Goal: Transaction & Acquisition: Purchase product/service

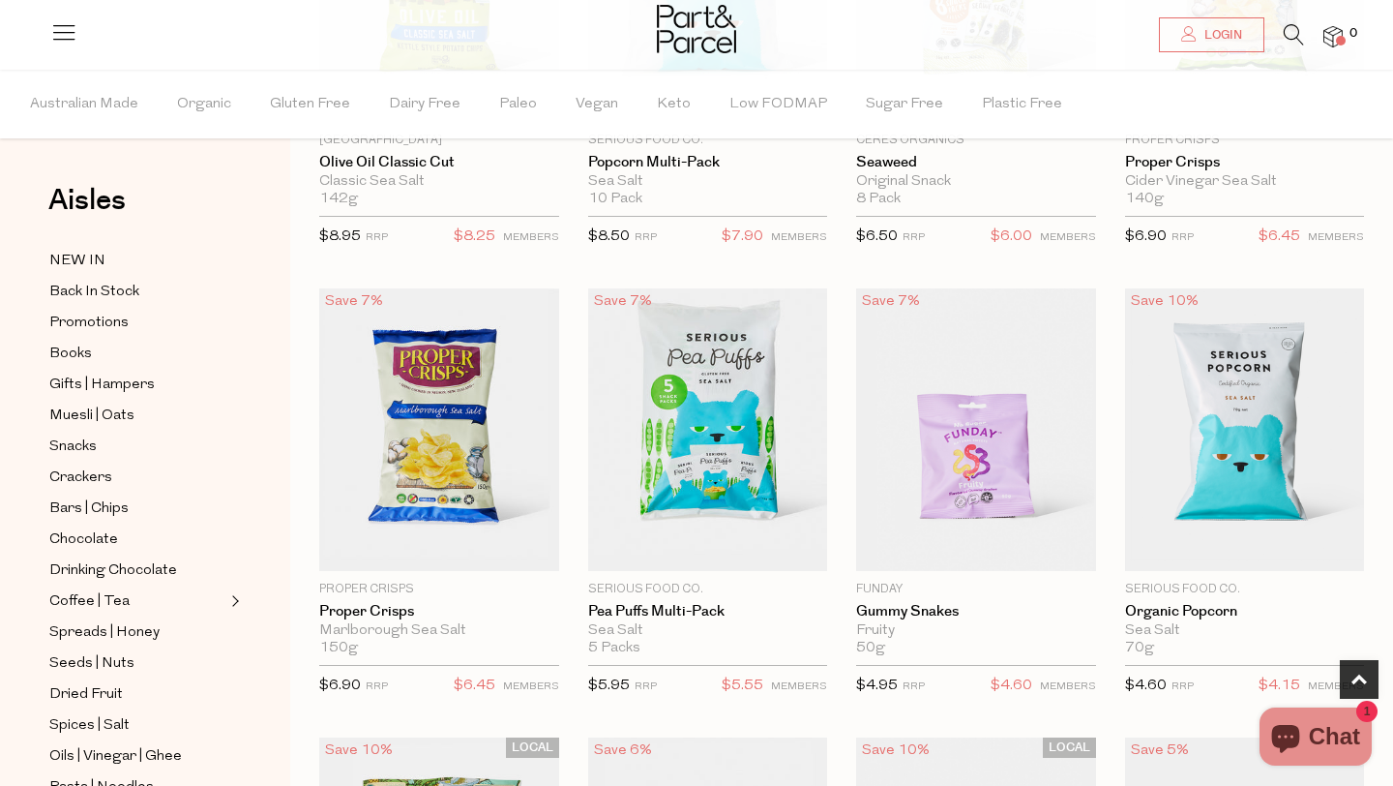
scroll to position [866, 0]
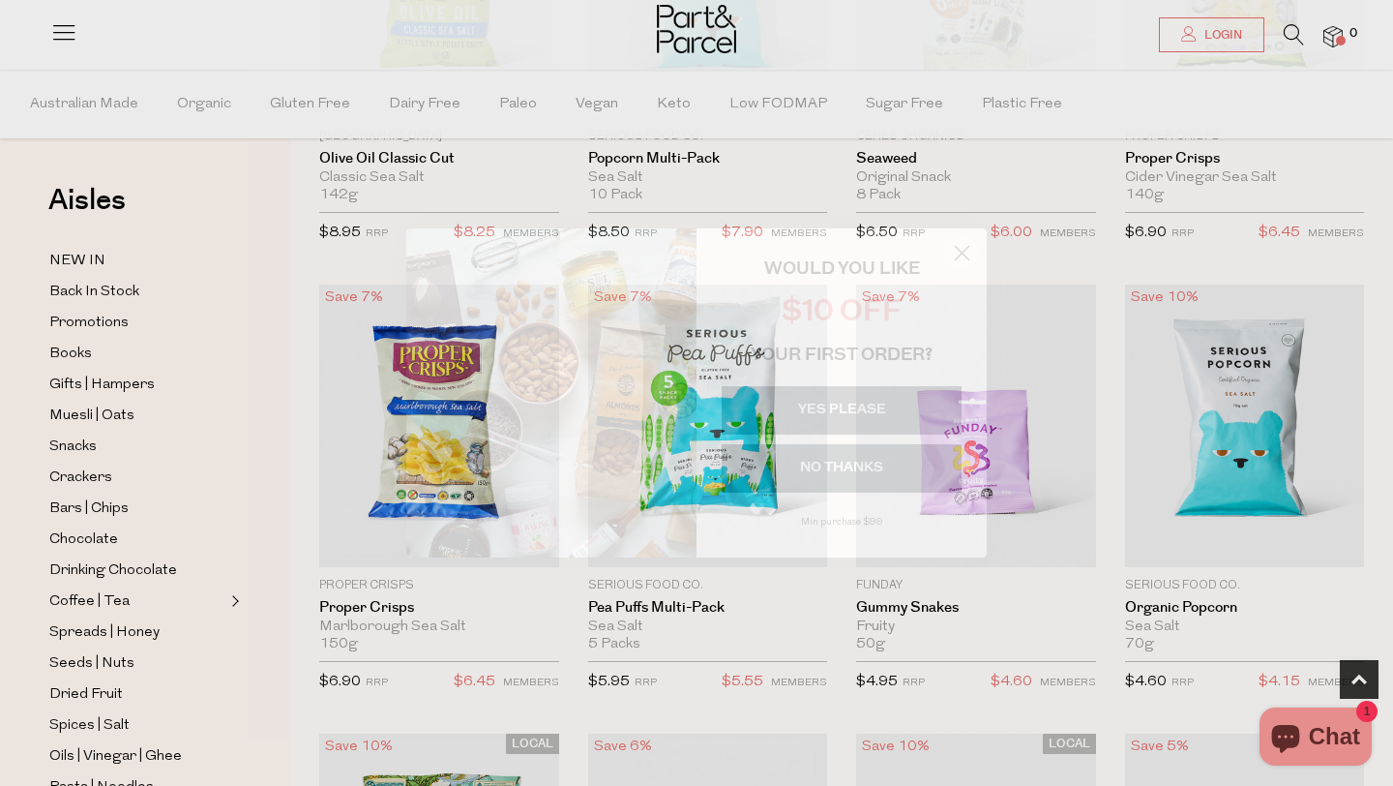
click at [958, 244] on circle "Close dialog" at bounding box center [962, 253] width 32 height 32
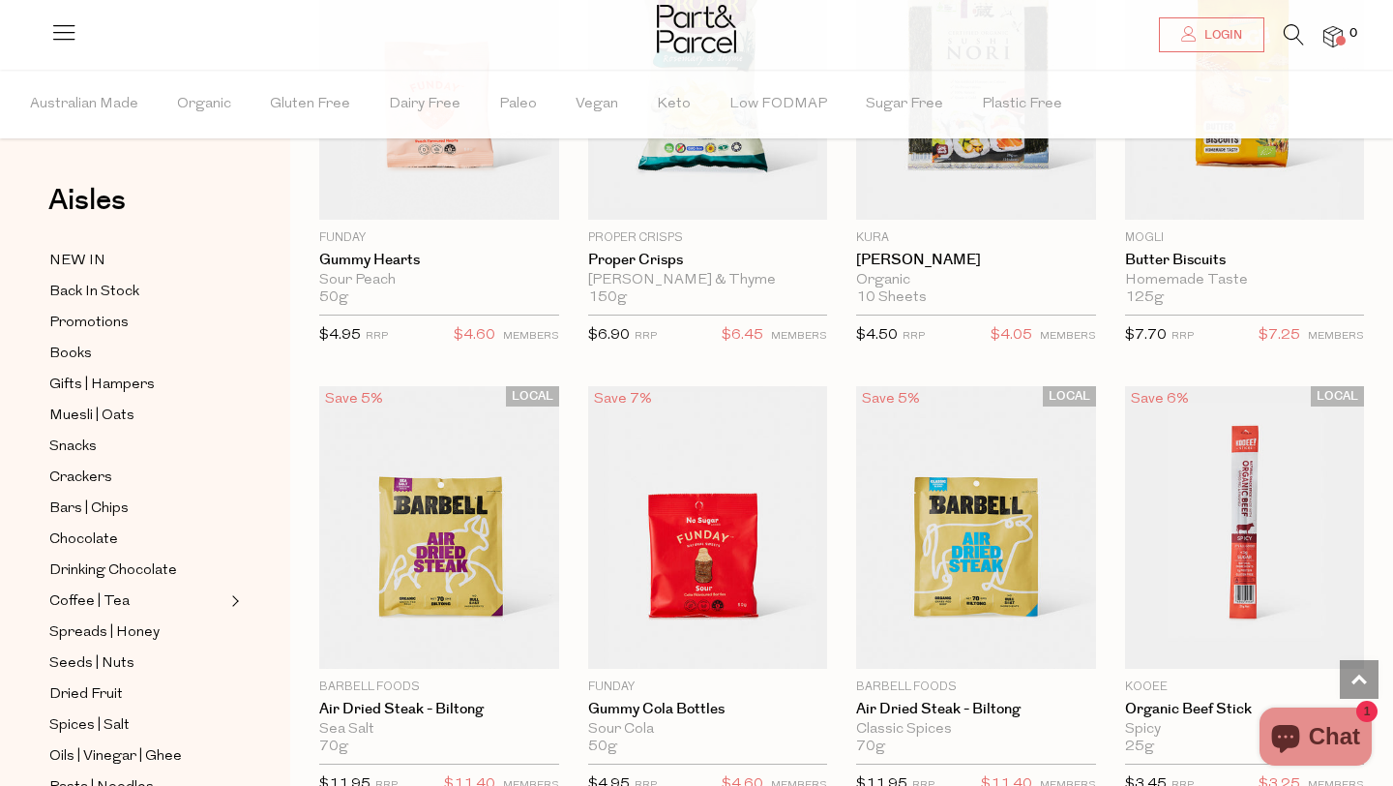
scroll to position [4359, 0]
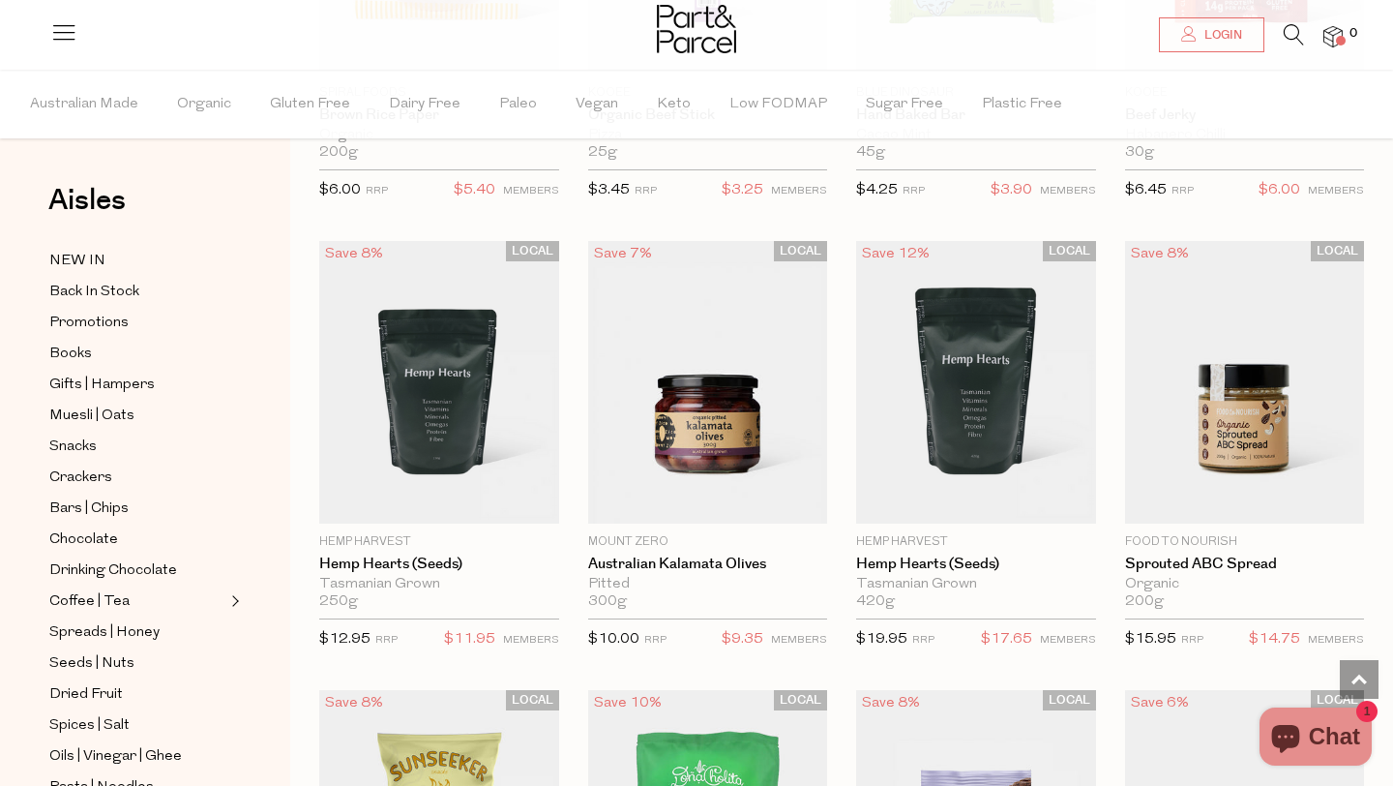
scroll to position [7196, 0]
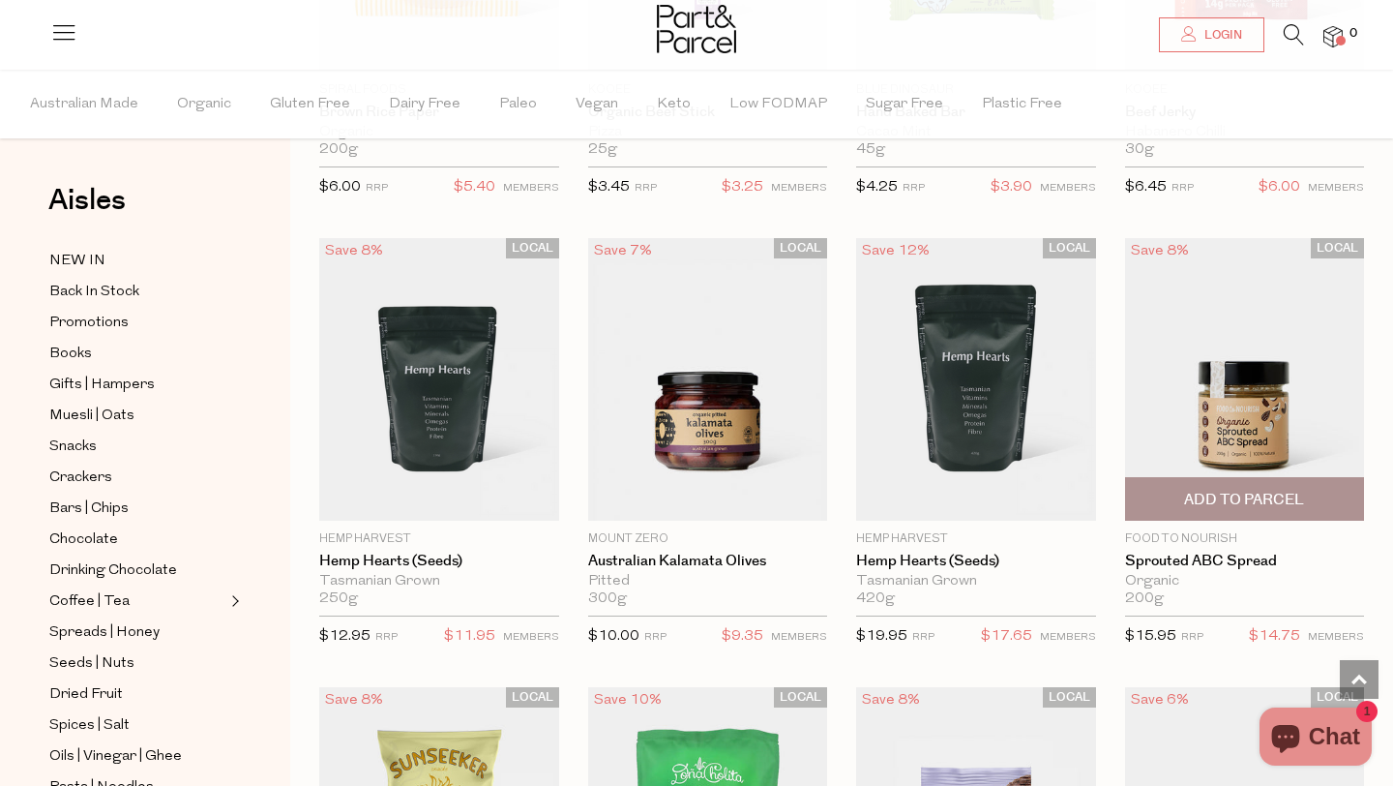
click at [1357, 346] on img at bounding box center [1245, 379] width 240 height 282
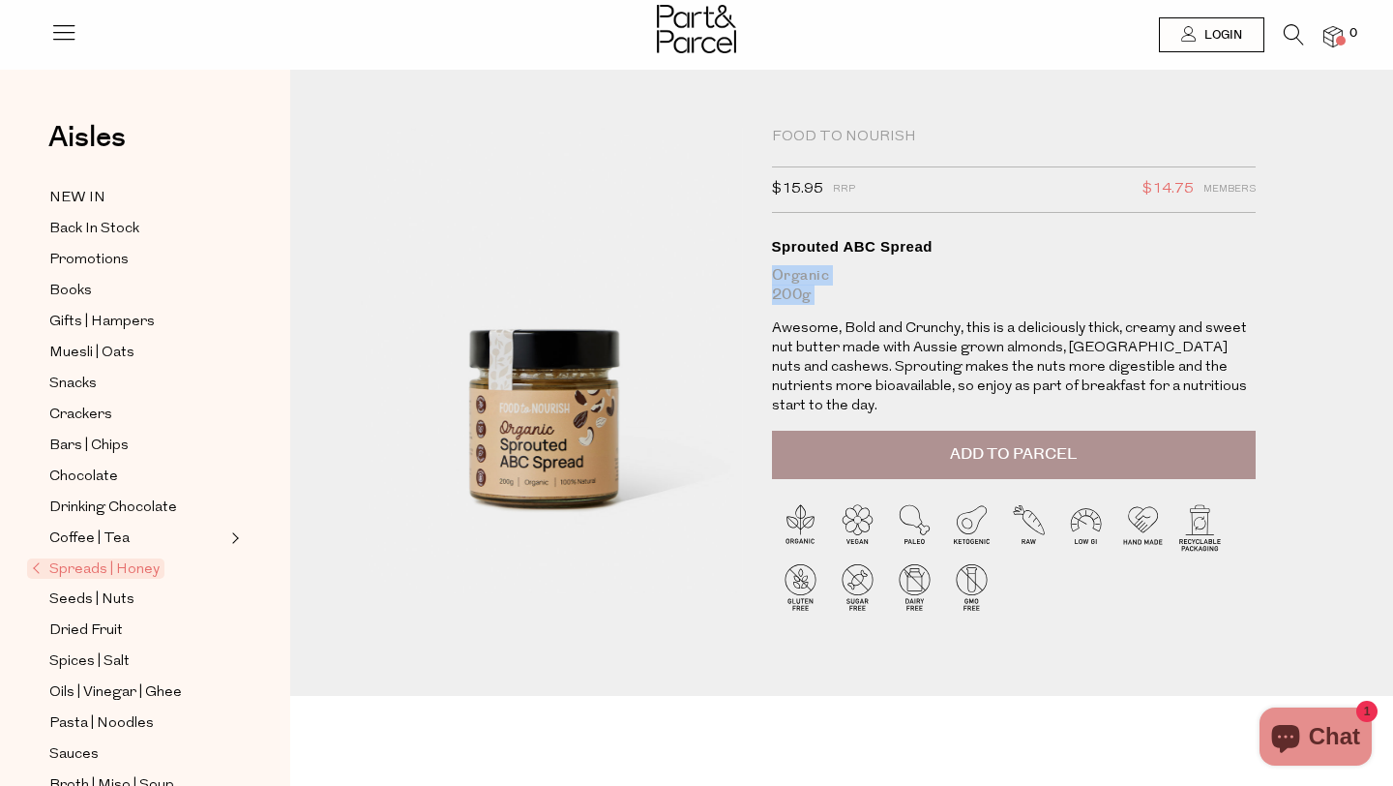
drag, startPoint x: 1244, startPoint y: 282, endPoint x: 1250, endPoint y: 310, distance: 28.6
click at [1250, 310] on div "Food to Nourish $15.95 RRP $14.75 Members Available: In Stock Sprouted ABC Spre…" at bounding box center [1014, 272] width 484 height 288
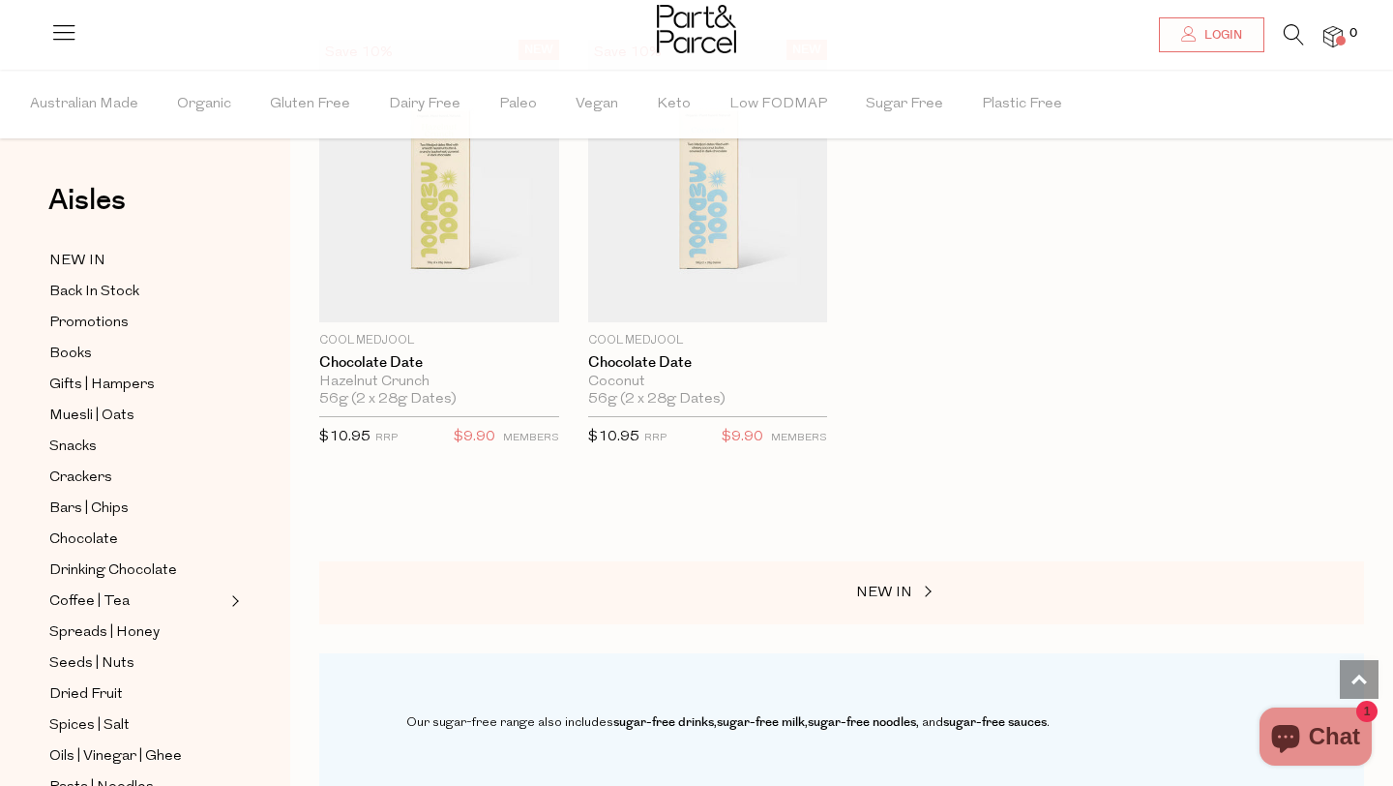
scroll to position [7401, 0]
